Goal: Complete application form

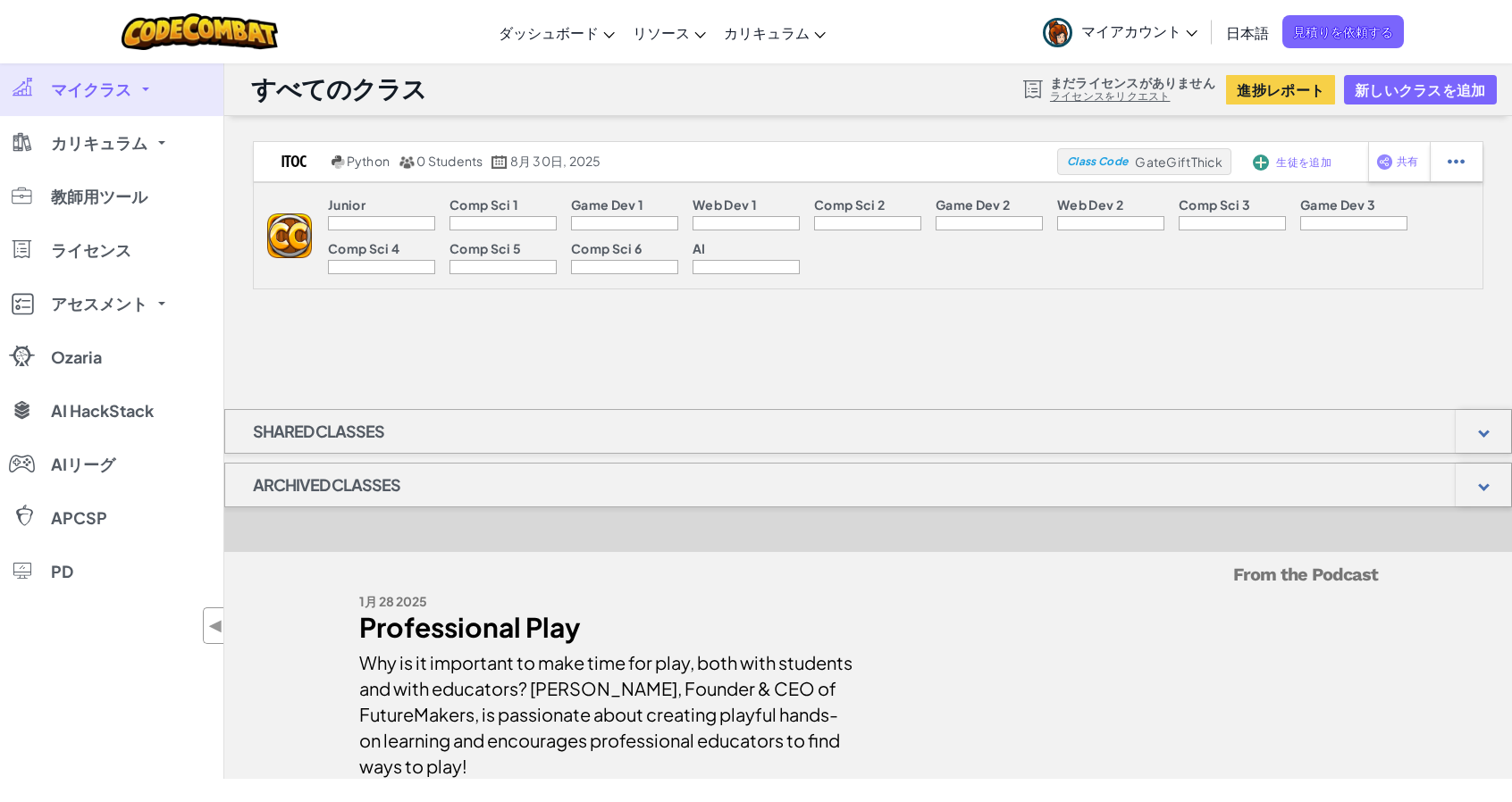
click at [1161, 87] on span "まだライセンスがありません" at bounding box center [1132, 82] width 165 height 15
click at [1235, 92] on button "進捗レポート" at bounding box center [1280, 90] width 109 height 29
click at [1030, 88] on div at bounding box center [1033, 89] width 20 height 18
click at [1070, 102] on link "ライセンスをリクエスト" at bounding box center [1132, 96] width 165 height 15
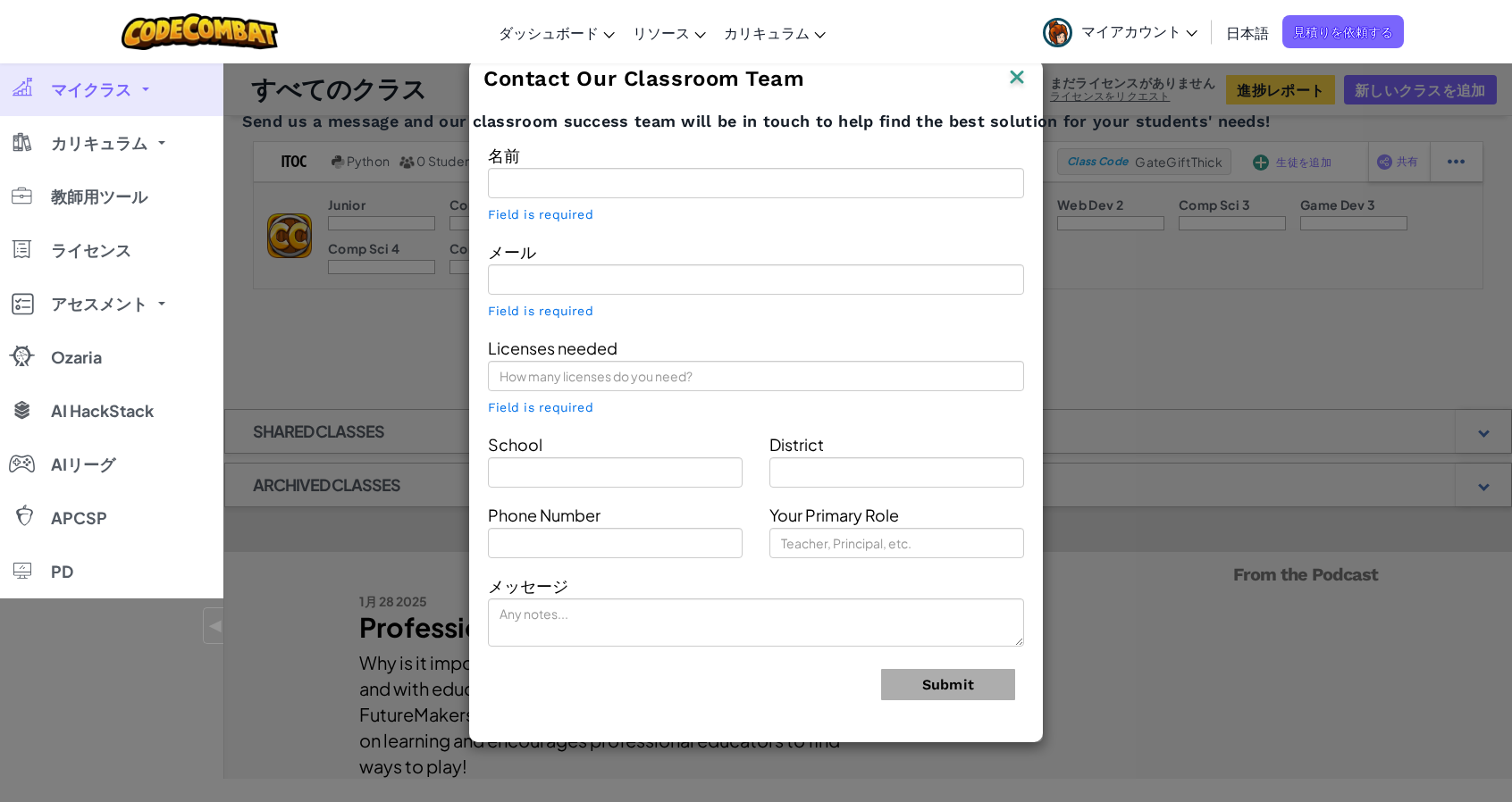
type input "克史 比屋根"
type input "[EMAIL_ADDRESS][DOMAIN_NAME]"
type input "IT COLLEGE [GEOGRAPHIC_DATA]-pre-school"
type input "Higawa"
type input "Teacher"
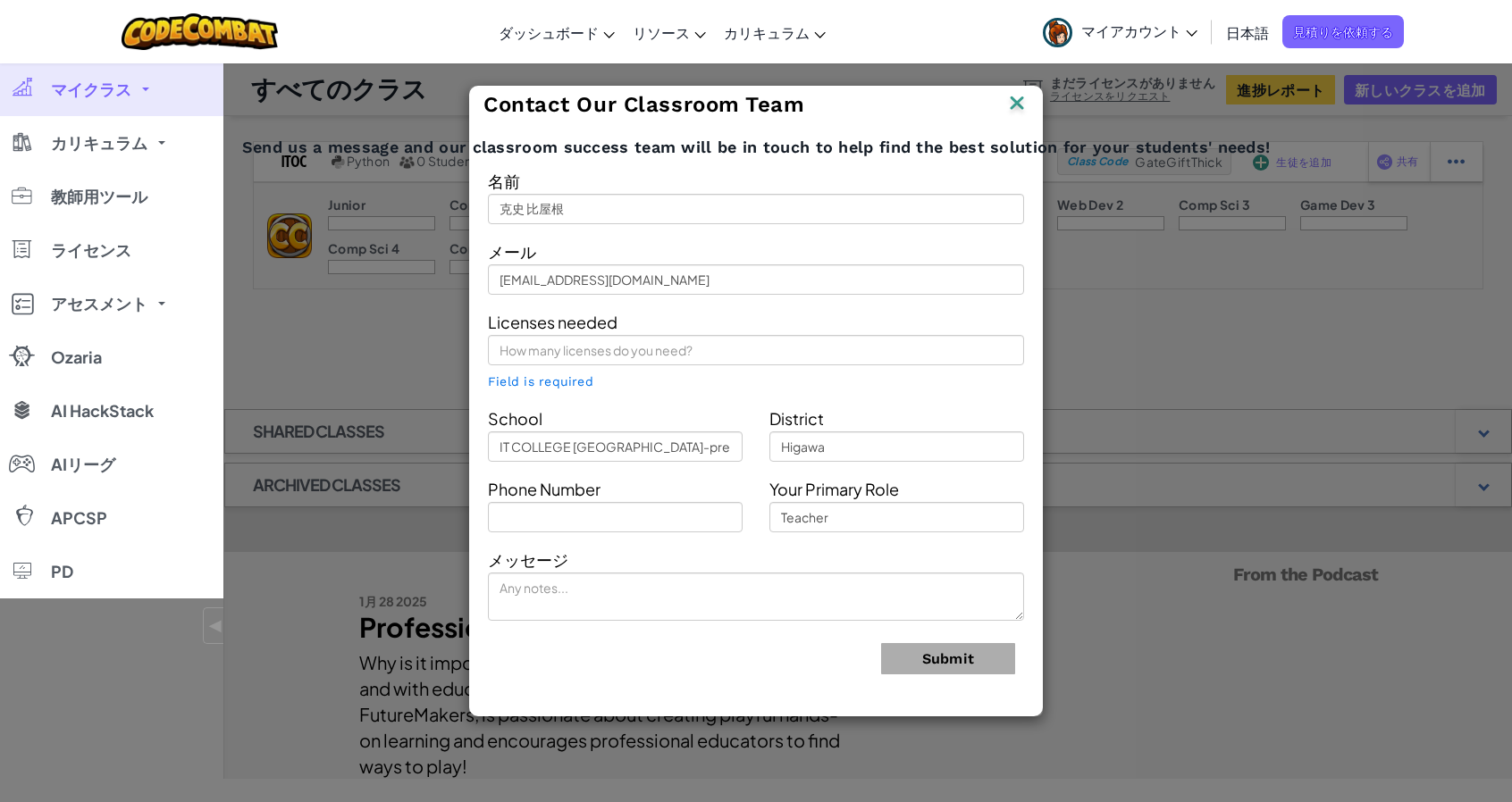
click at [1010, 74] on div "Contact Our Classroom Team Send us a message and our classroom success team wil…" at bounding box center [756, 401] width 1512 height 802
click at [1013, 88] on div "Contact Our Classroom Team" at bounding box center [756, 105] width 572 height 36
click at [1029, 109] on div "Contact Our Classroom Team" at bounding box center [756, 105] width 572 height 36
click at [1017, 106] on img at bounding box center [1017, 104] width 23 height 26
